Goal: Task Accomplishment & Management: Manage account settings

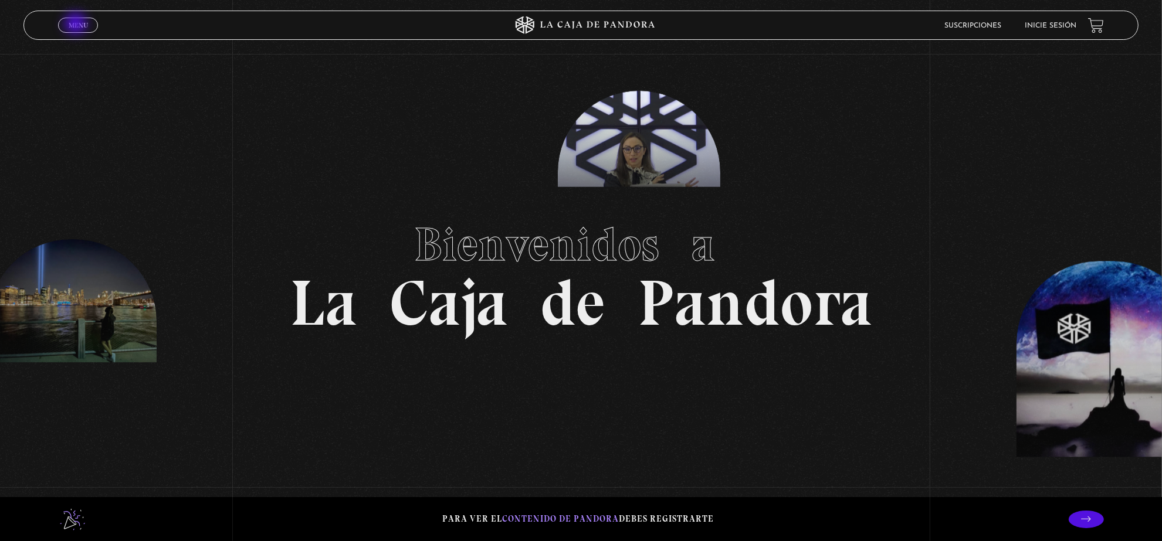
click at [77, 25] on span "Menu" at bounding box center [78, 25] width 19 height 7
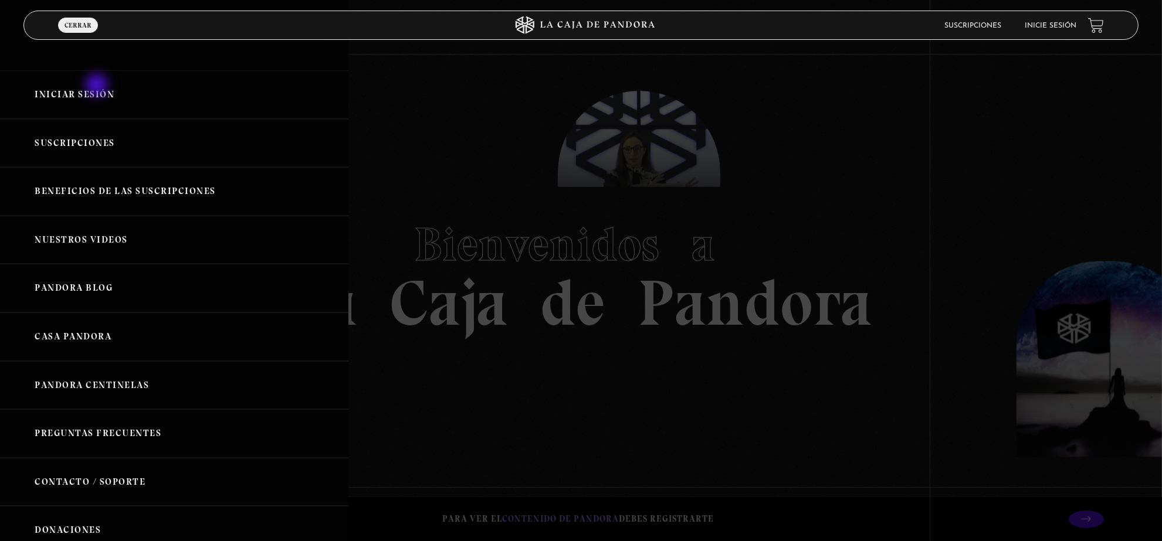
click at [98, 86] on link "Iniciar Sesión" at bounding box center [174, 94] width 348 height 49
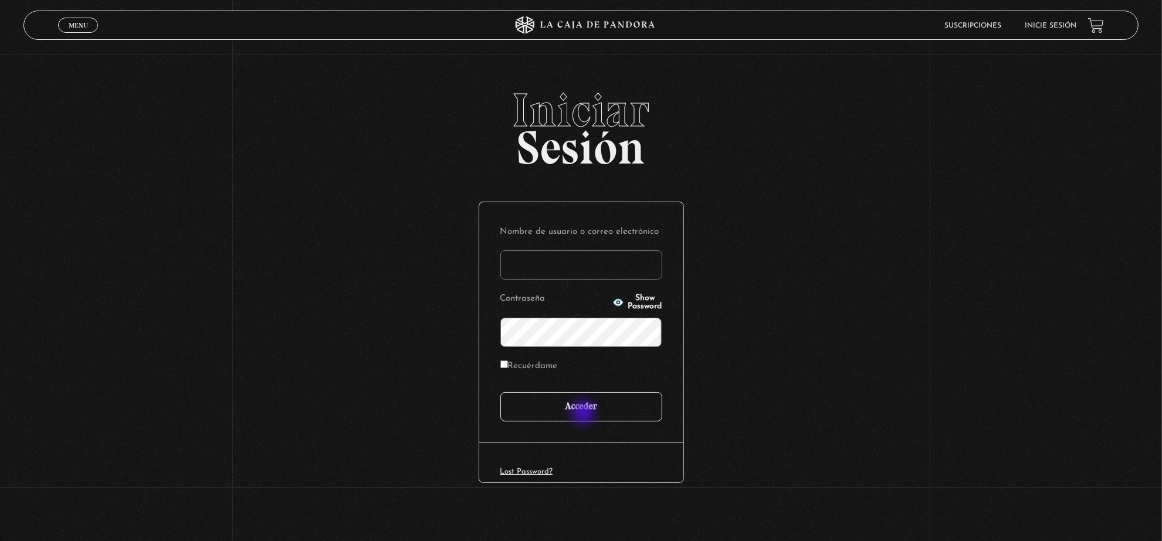
type input "[EMAIL_ADDRESS][DOMAIN_NAME]"
click at [584, 414] on input "Acceder" at bounding box center [581, 406] width 162 height 29
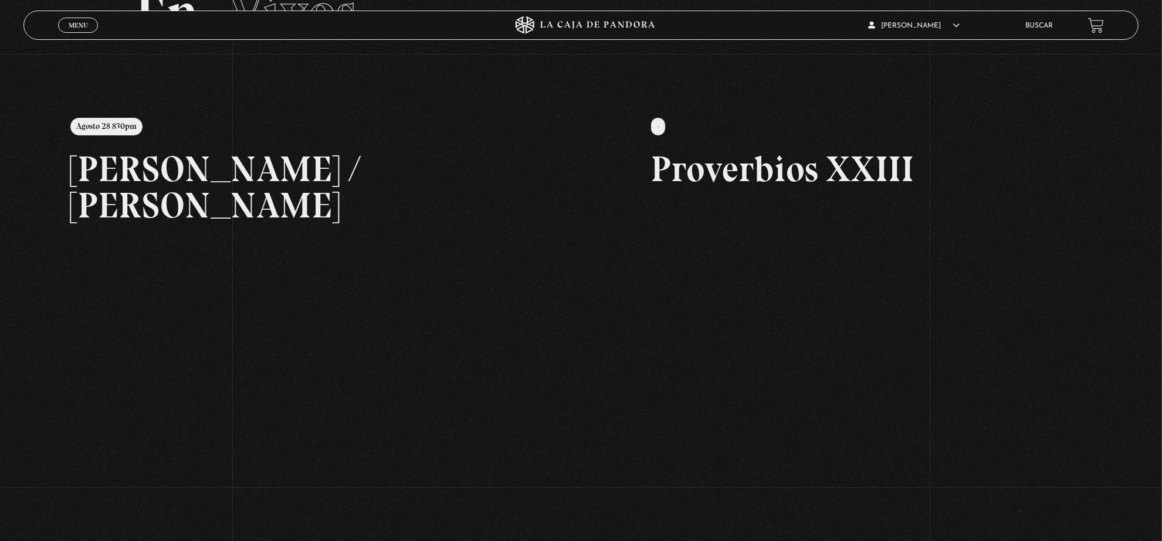
scroll to position [97, 0]
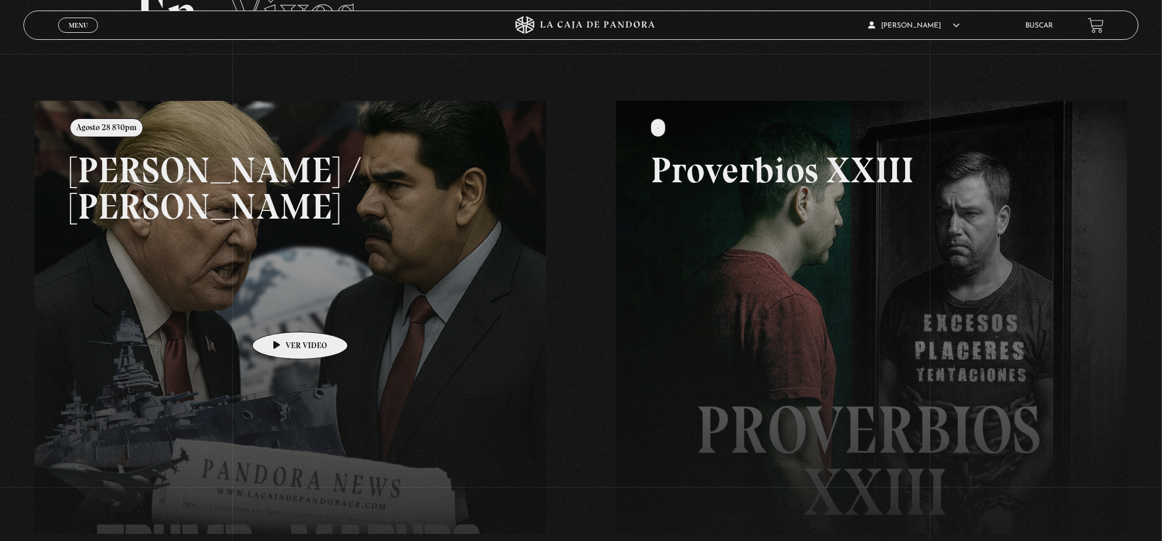
click at [282, 314] on link at bounding box center [616, 371] width 1162 height 541
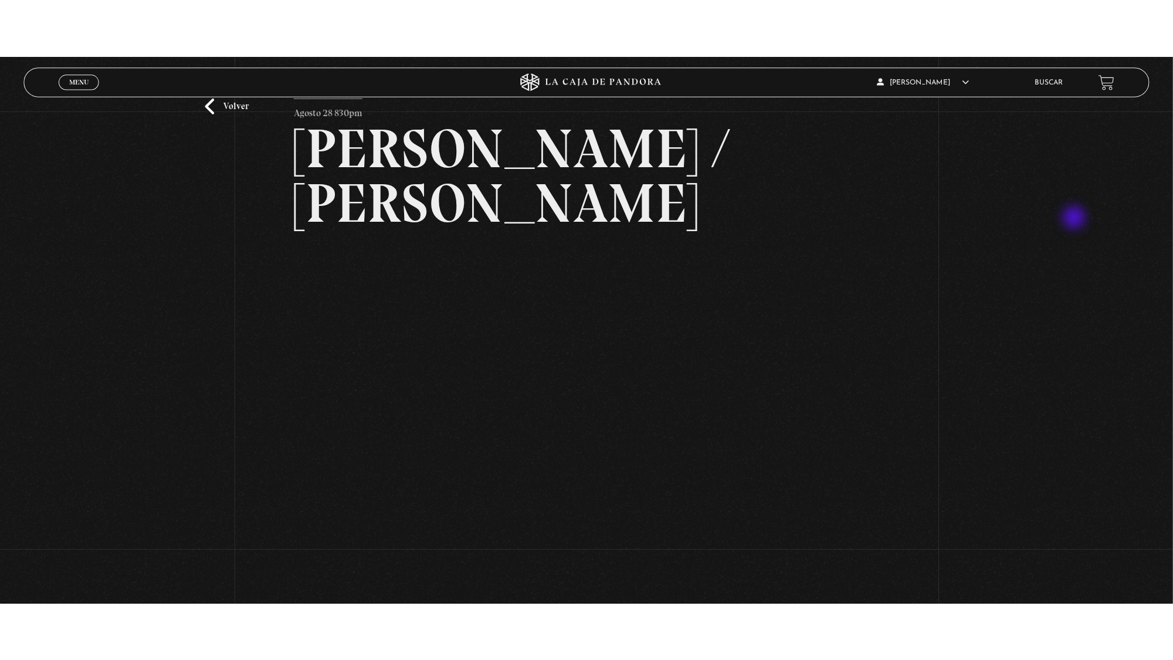
scroll to position [55, 0]
